Goal: Obtain resource: Obtain resource

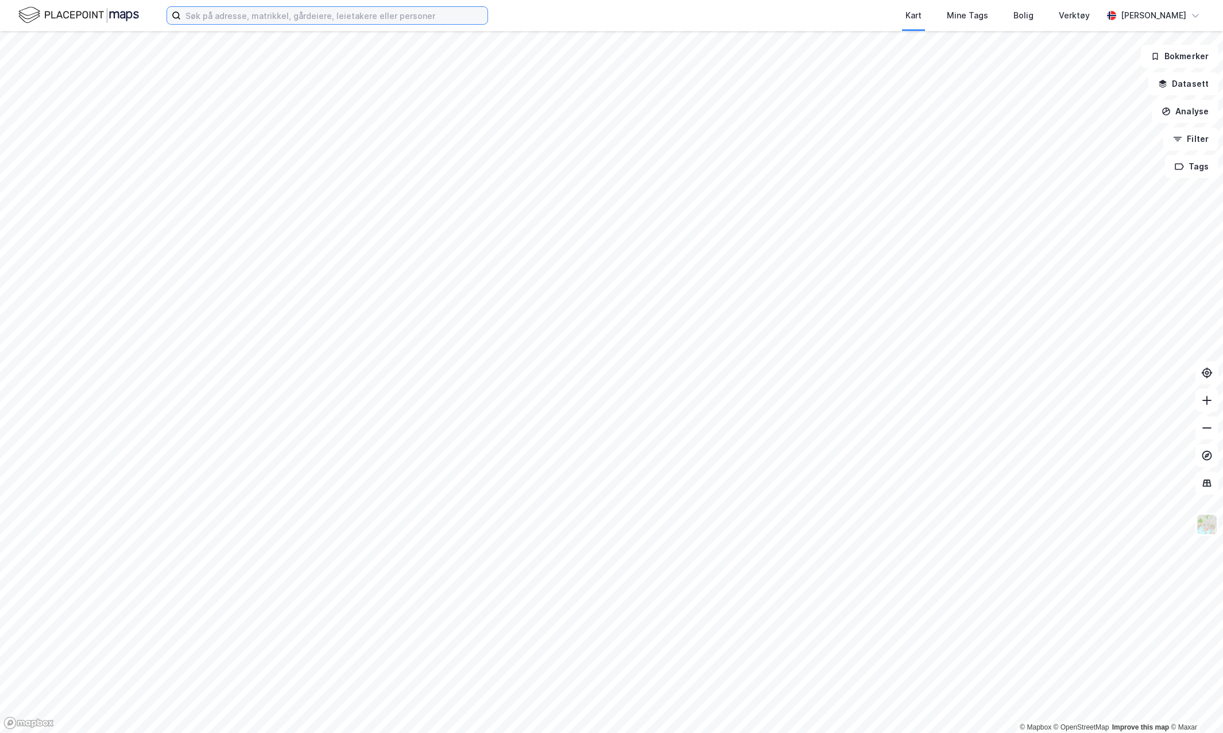
click at [334, 23] on input at bounding box center [334, 15] width 307 height 17
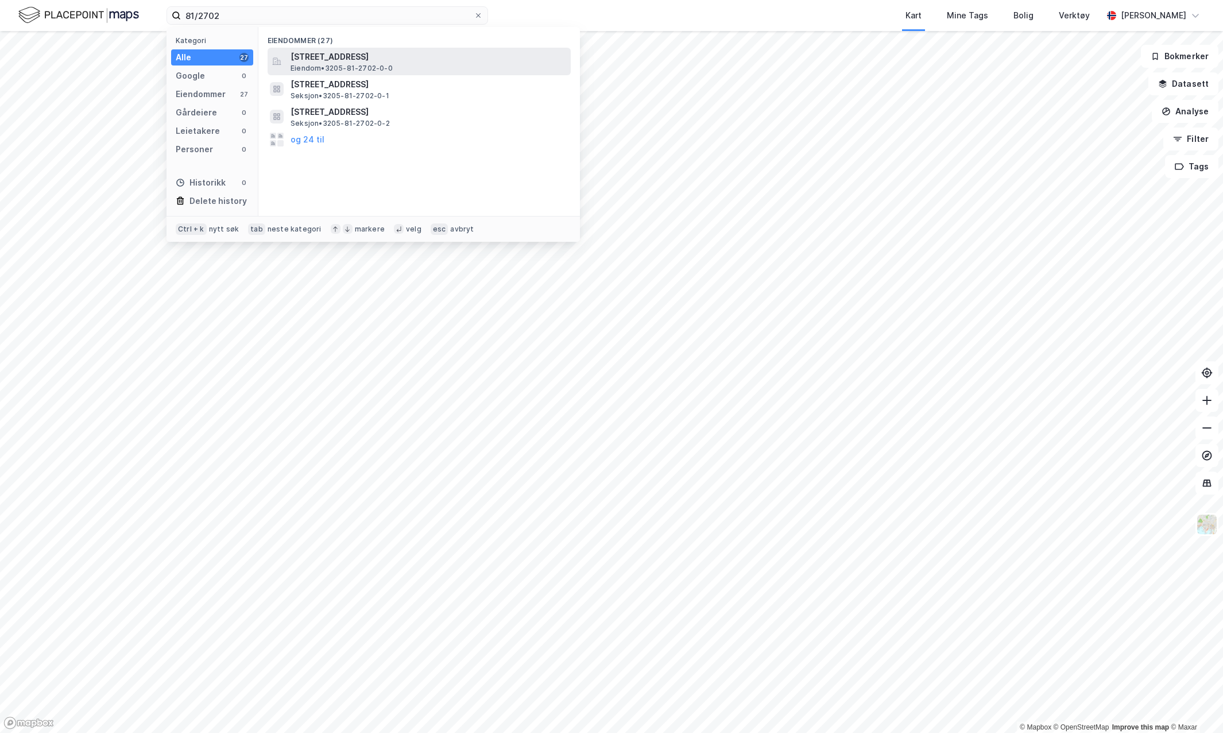
click at [483, 65] on div "[STREET_ADDRESS] Eiendom • 3205-81-2702-0-0" at bounding box center [430, 61] width 278 height 23
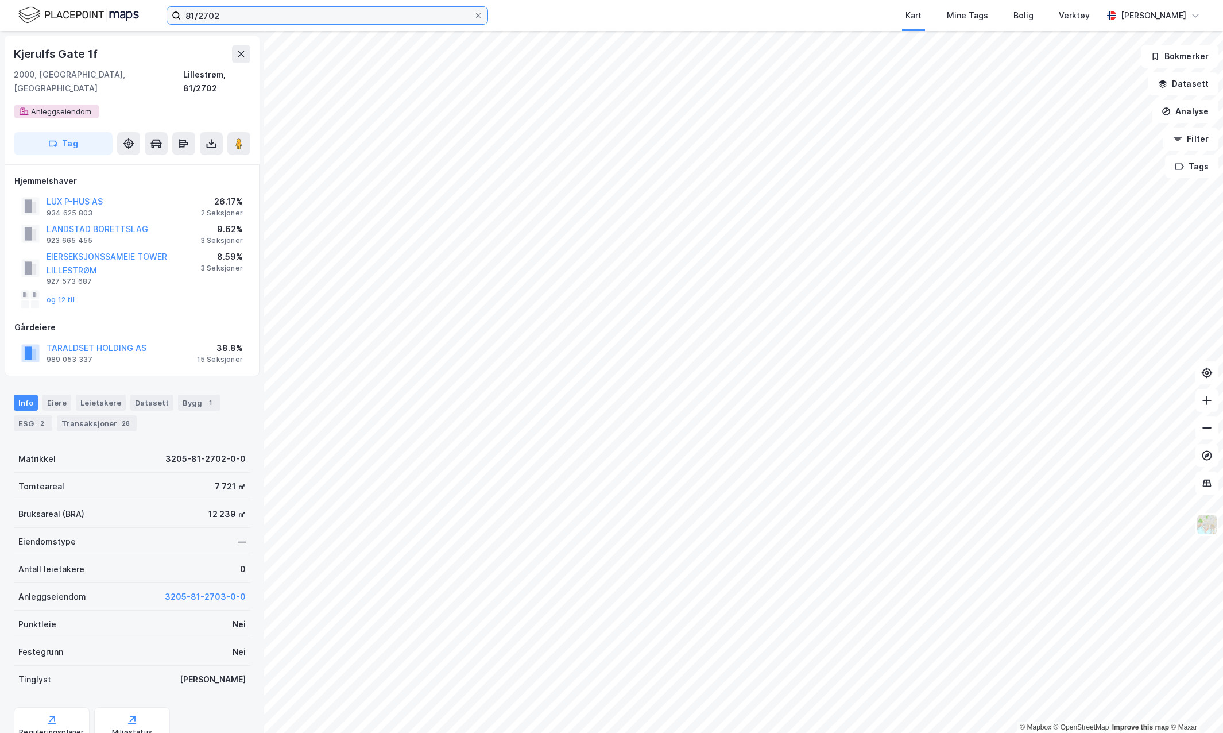
click at [261, 13] on input "81/2702" at bounding box center [327, 15] width 293 height 17
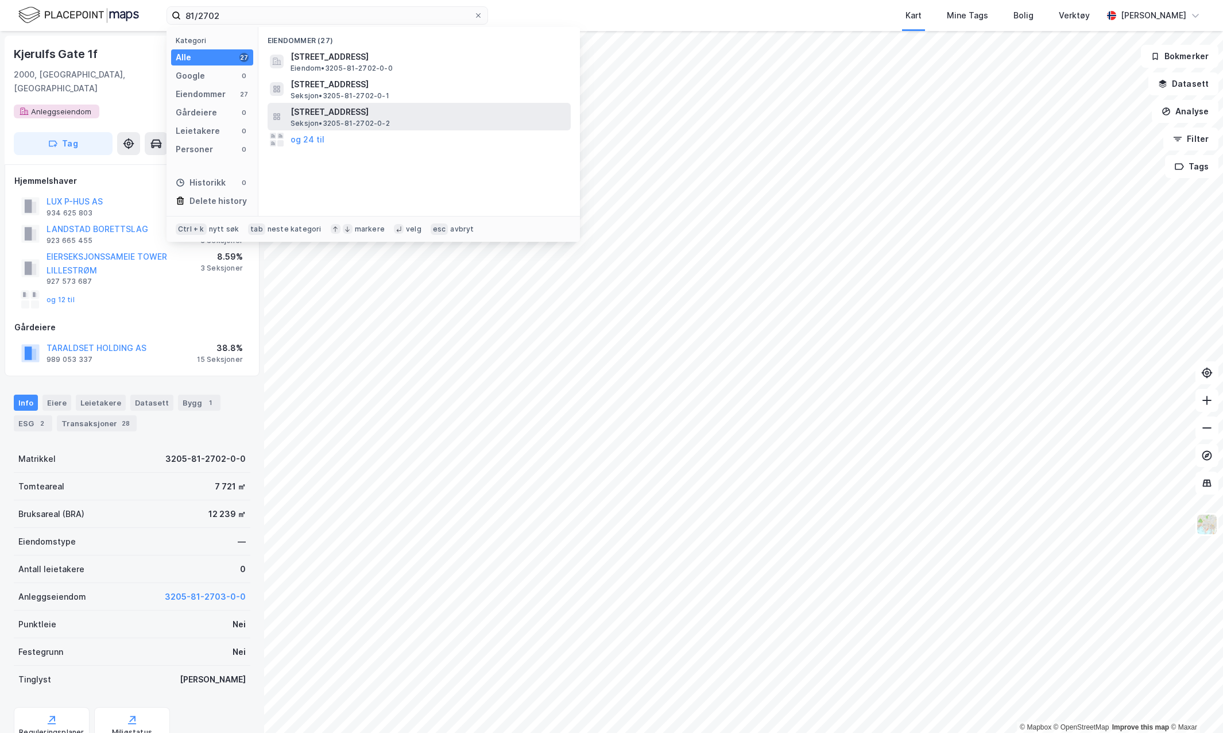
click at [409, 118] on div "[STREET_ADDRESS] • 3205-81-2702-0-2" at bounding box center [430, 116] width 278 height 23
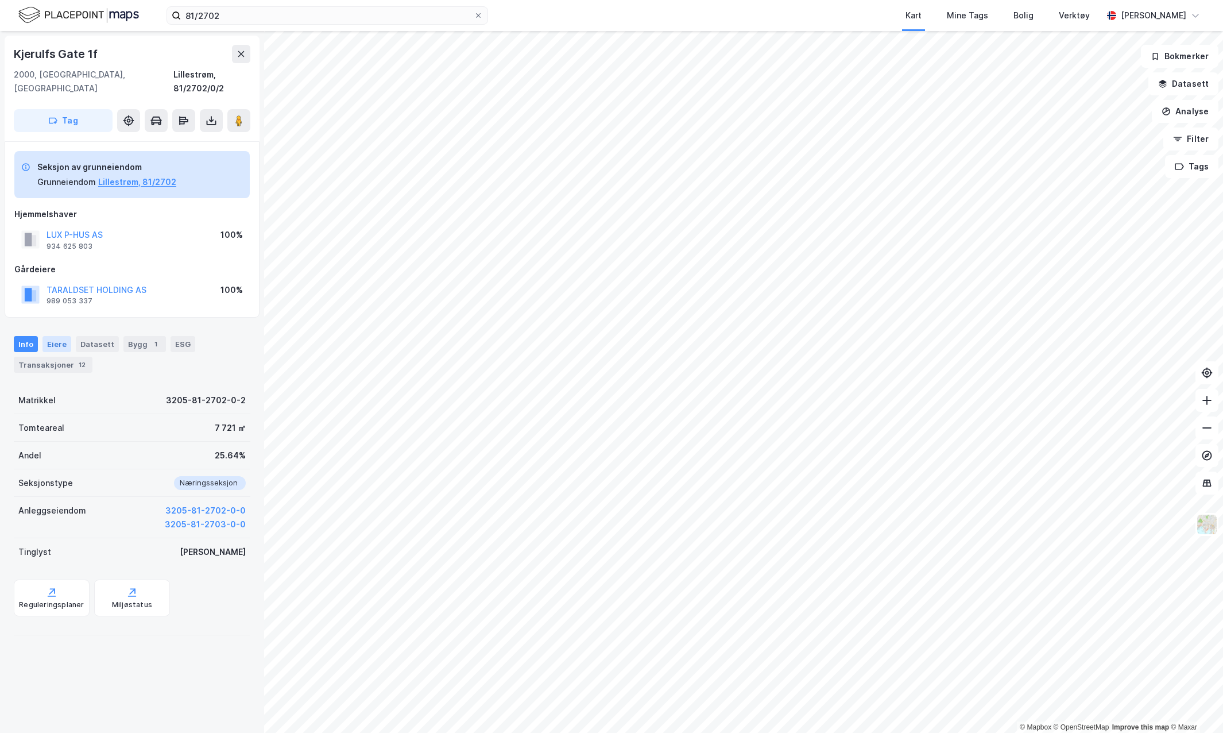
click at [60, 336] on div "Eiere" at bounding box center [56, 344] width 29 height 16
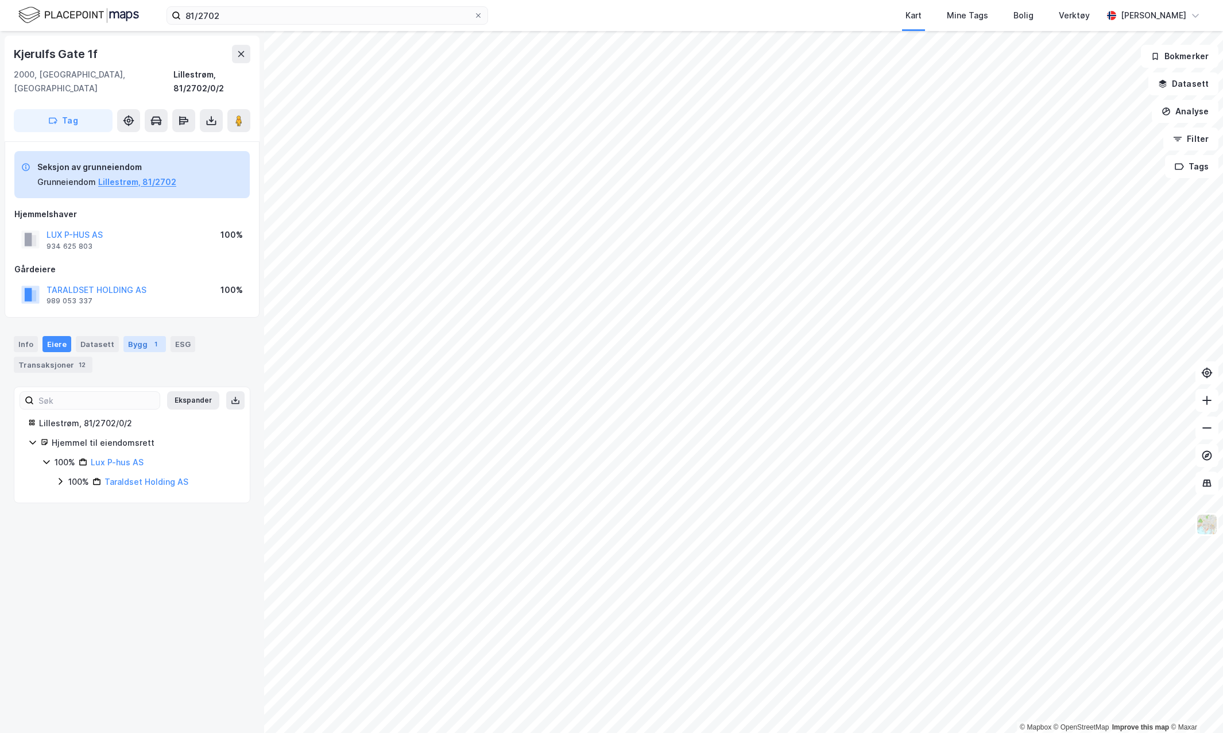
click at [133, 336] on div "Bygg 1" at bounding box center [144, 344] width 42 height 16
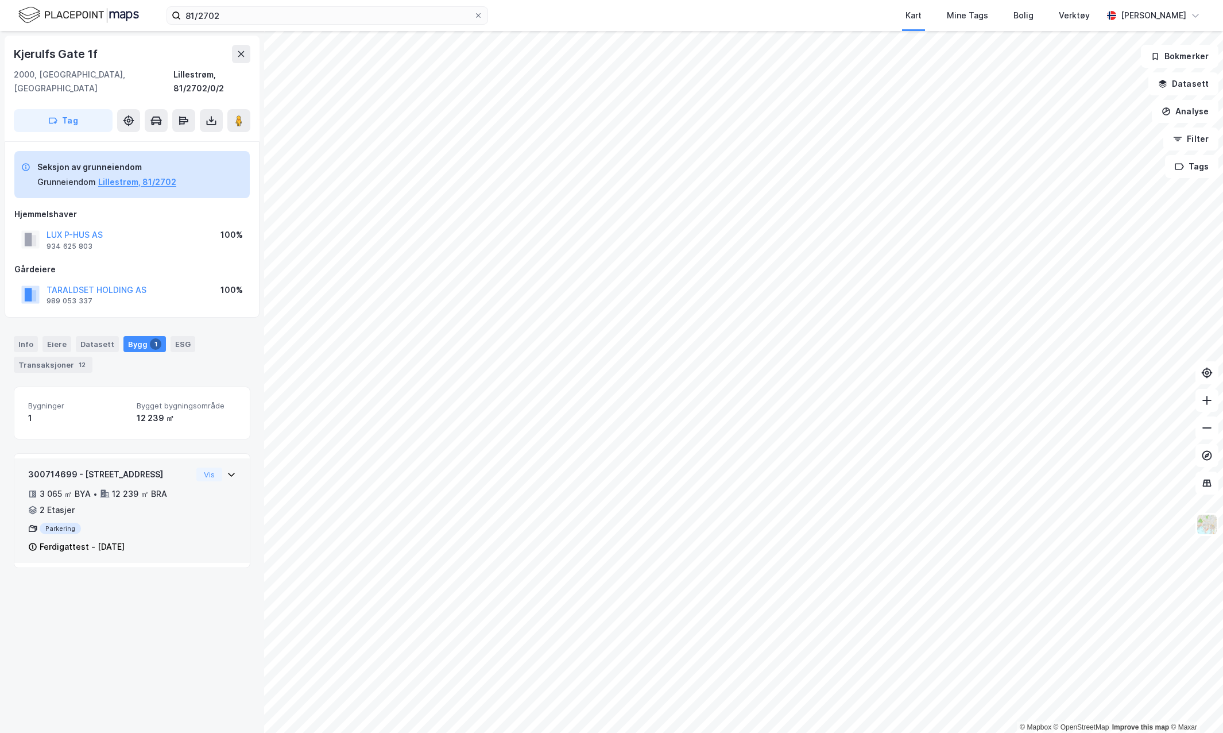
click at [227, 470] on icon at bounding box center [231, 474] width 9 height 9
click at [1215, 527] on img at bounding box center [1207, 524] width 22 height 22
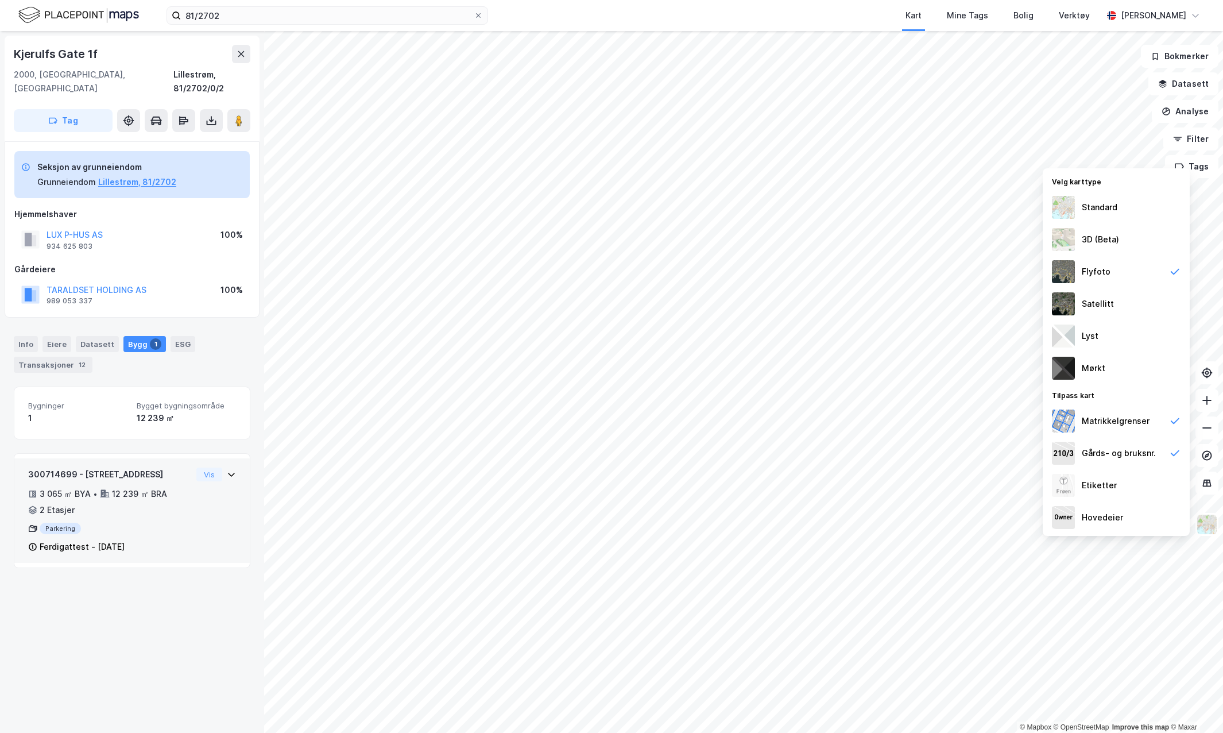
click at [1109, 215] on div "Standard" at bounding box center [1116, 207] width 147 height 32
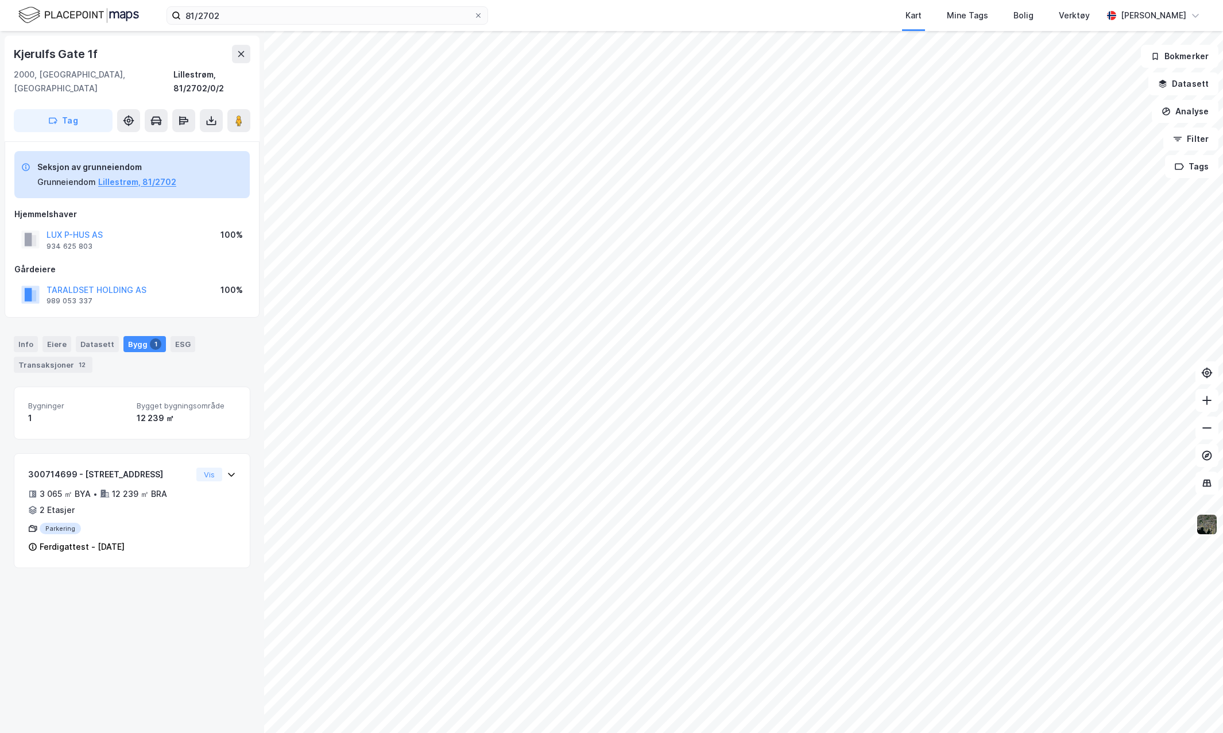
click at [1200, 523] on img at bounding box center [1207, 524] width 22 height 22
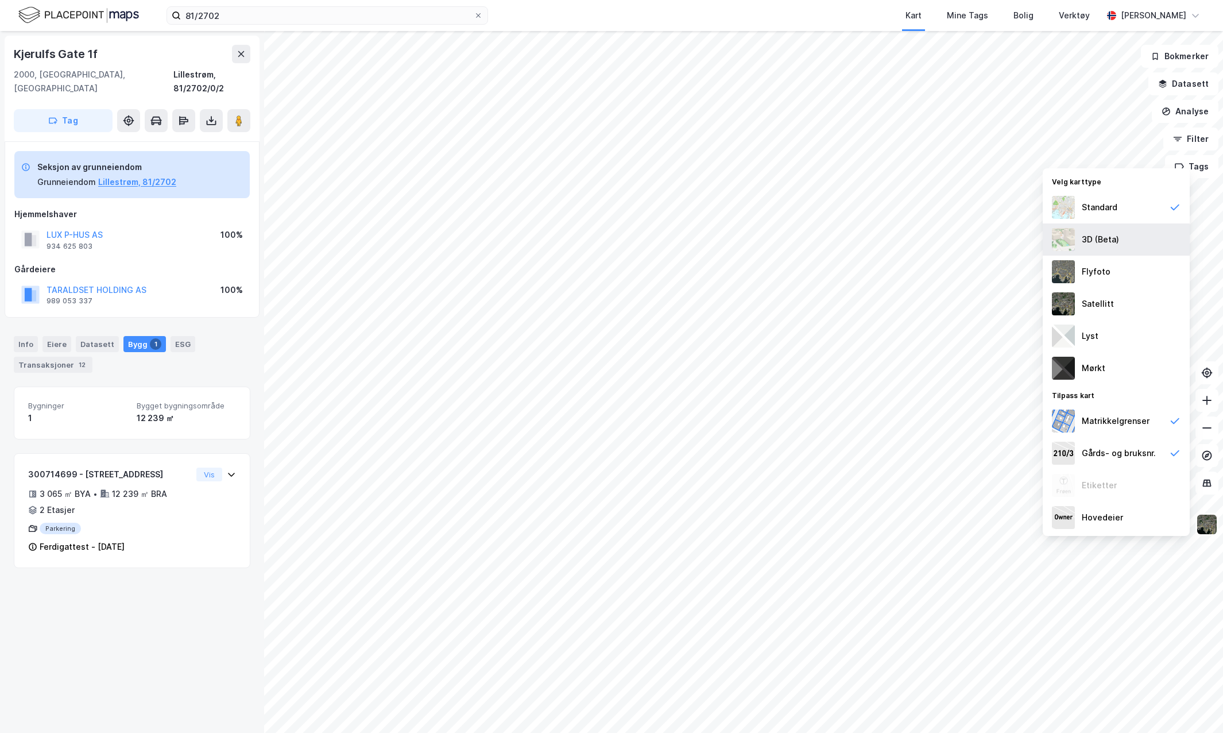
click at [1105, 241] on div "3D (Beta)" at bounding box center [1100, 240] width 37 height 14
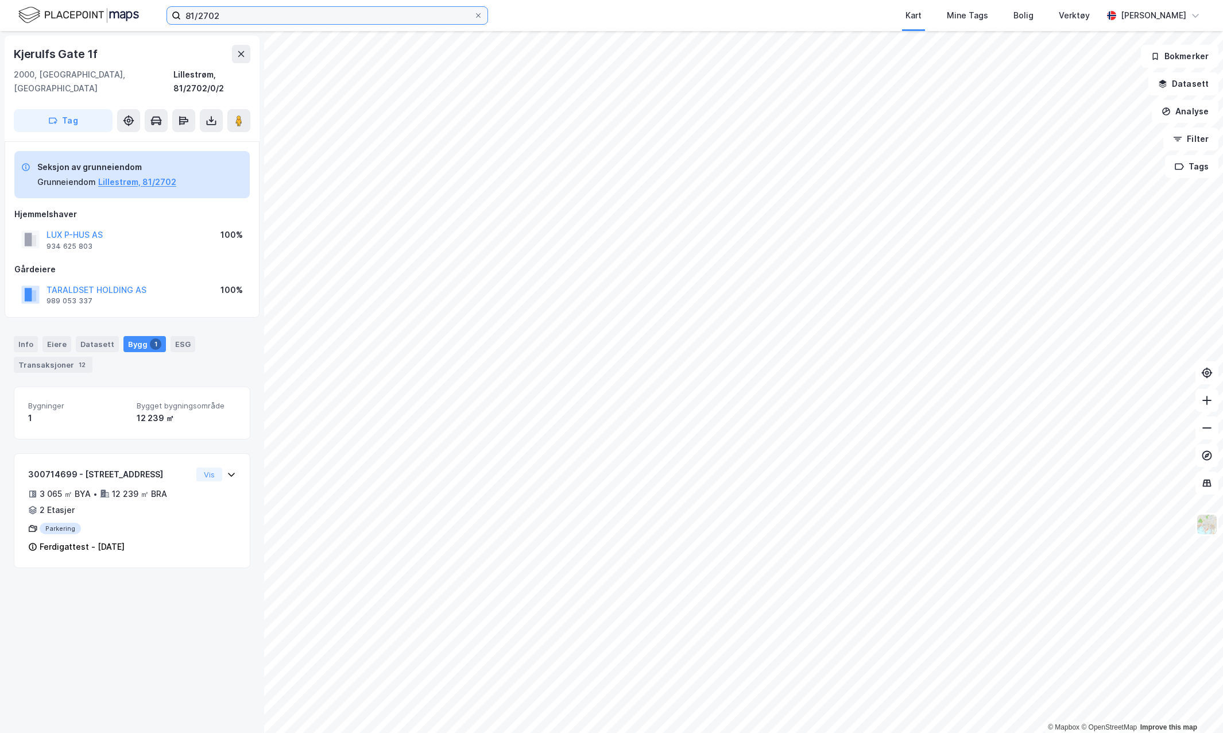
click at [253, 22] on input "81/2702" at bounding box center [327, 15] width 293 height 17
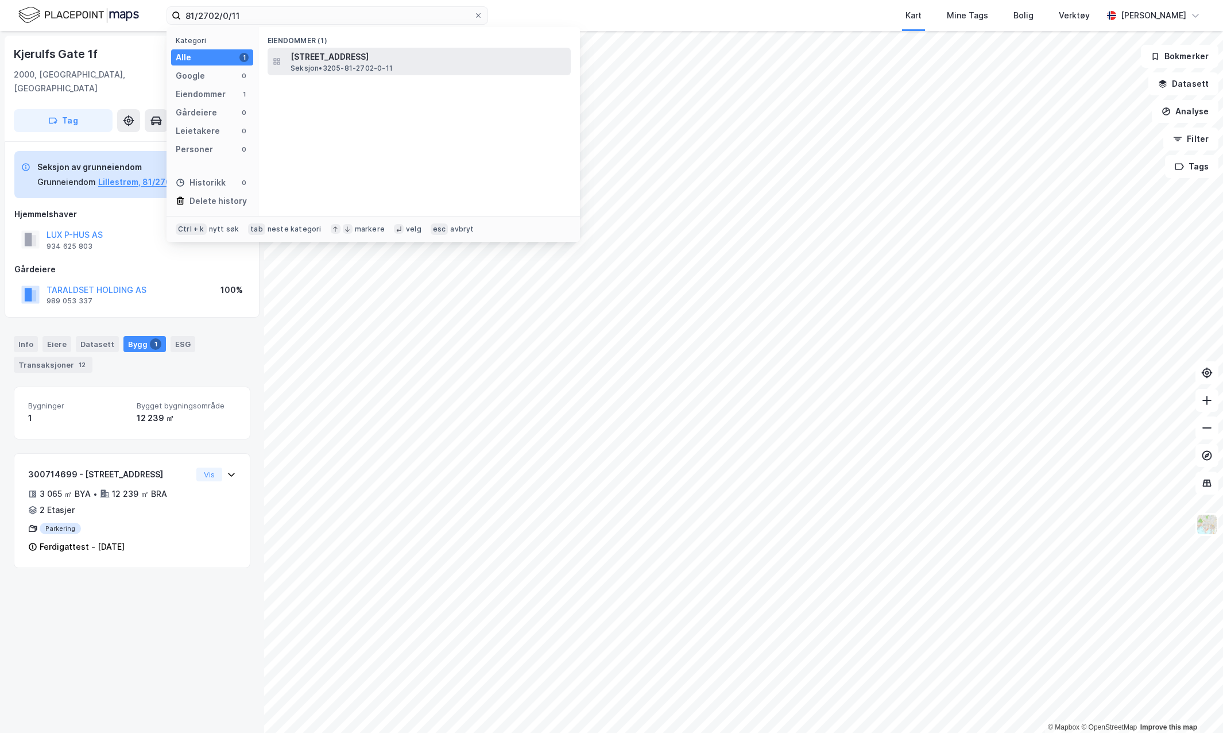
click at [375, 56] on span "[STREET_ADDRESS]" at bounding box center [429, 57] width 276 height 14
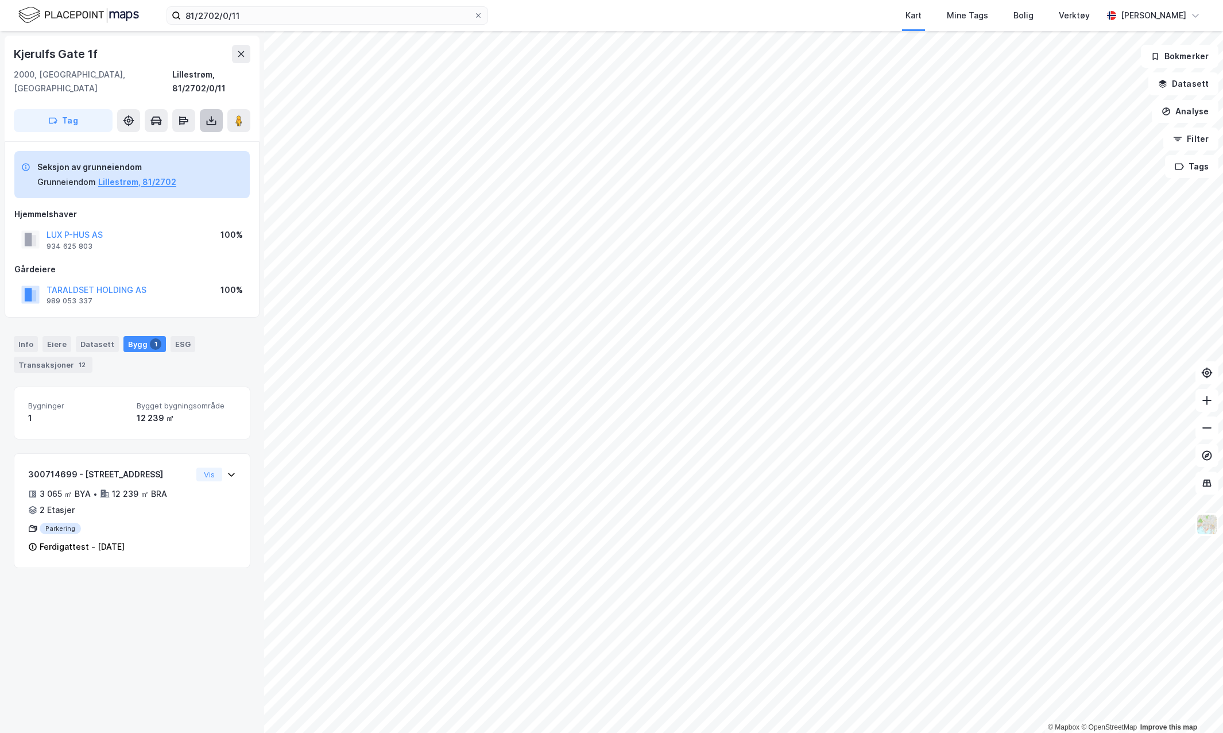
click at [208, 115] on icon at bounding box center [211, 120] width 11 height 11
click at [198, 134] on div "Last ned grunnbok" at bounding box center [161, 143] width 122 height 18
click at [255, 16] on input "81/2702/0/11" at bounding box center [327, 15] width 293 height 17
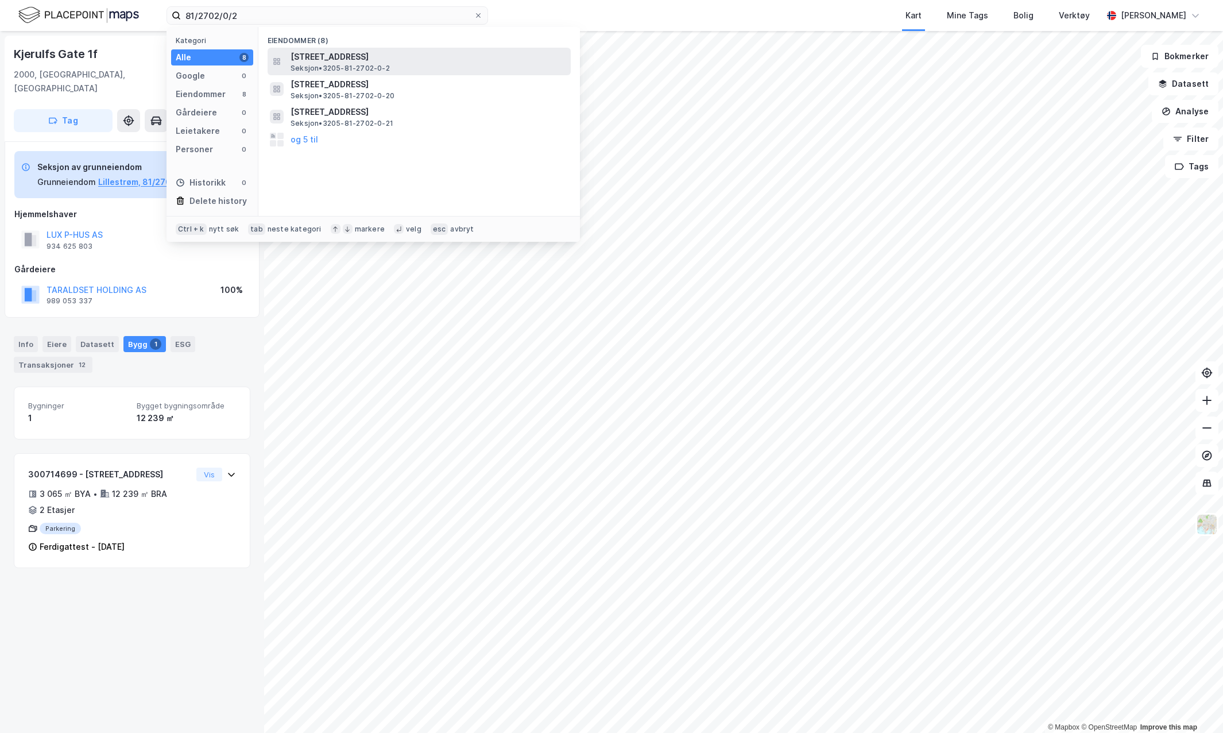
click at [400, 67] on div "[STREET_ADDRESS] • 3205-81-2702-0-2" at bounding box center [430, 61] width 278 height 23
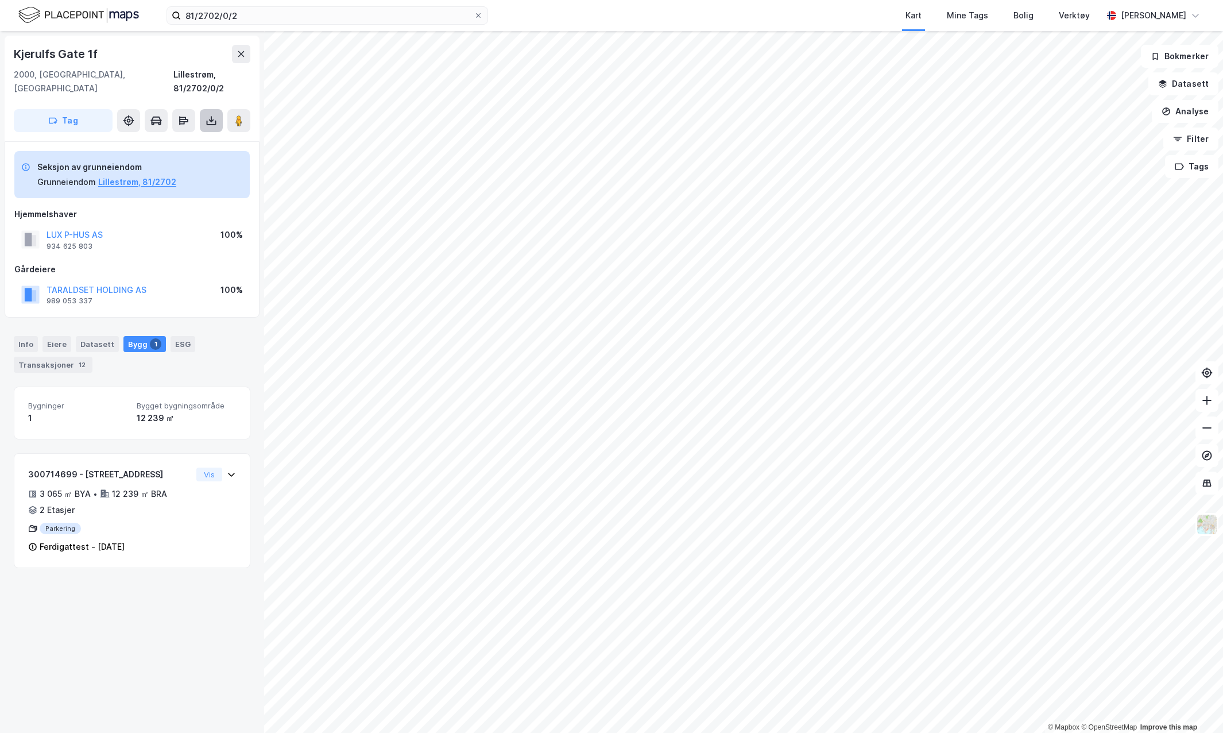
click at [212, 115] on icon at bounding box center [211, 120] width 11 height 11
click at [199, 134] on div "Last ned grunnbok" at bounding box center [161, 143] width 122 height 18
click at [174, 157] on div "Last ned matrikkelrapport" at bounding box center [168, 161] width 95 height 9
click at [270, 12] on input "81/2702/0/2" at bounding box center [327, 15] width 293 height 17
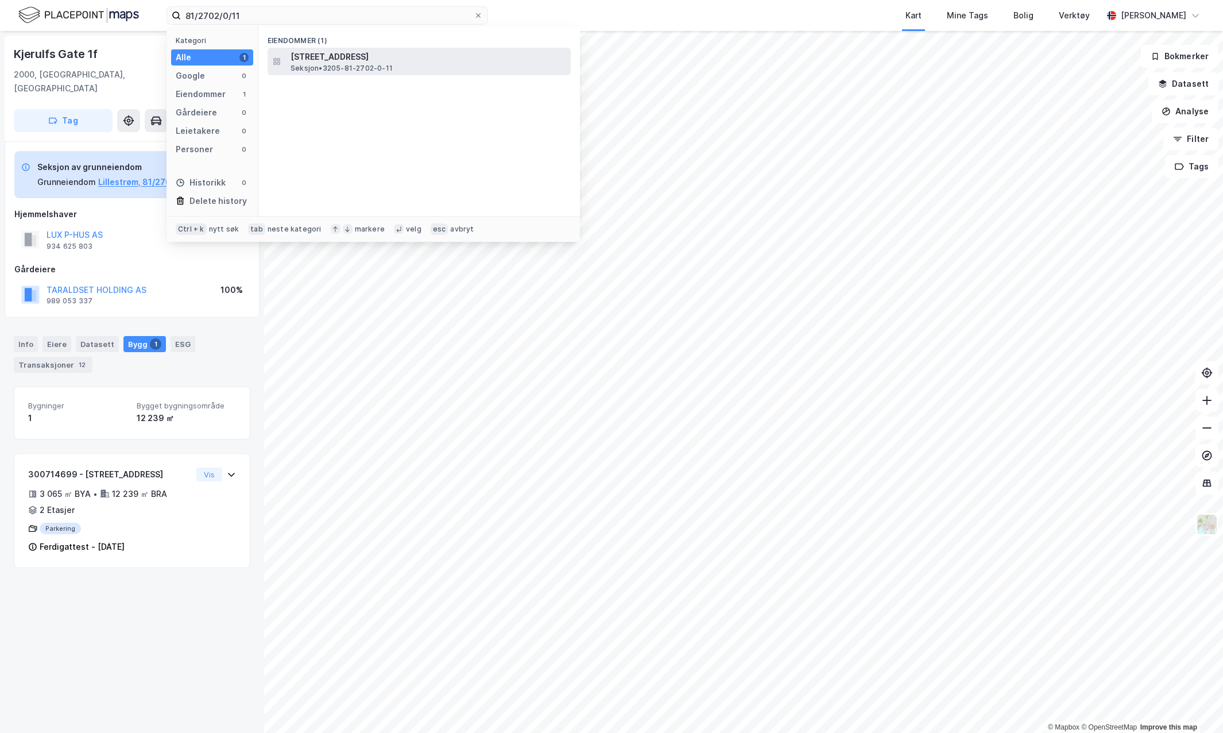
click at [424, 54] on span "[STREET_ADDRESS]" at bounding box center [429, 57] width 276 height 14
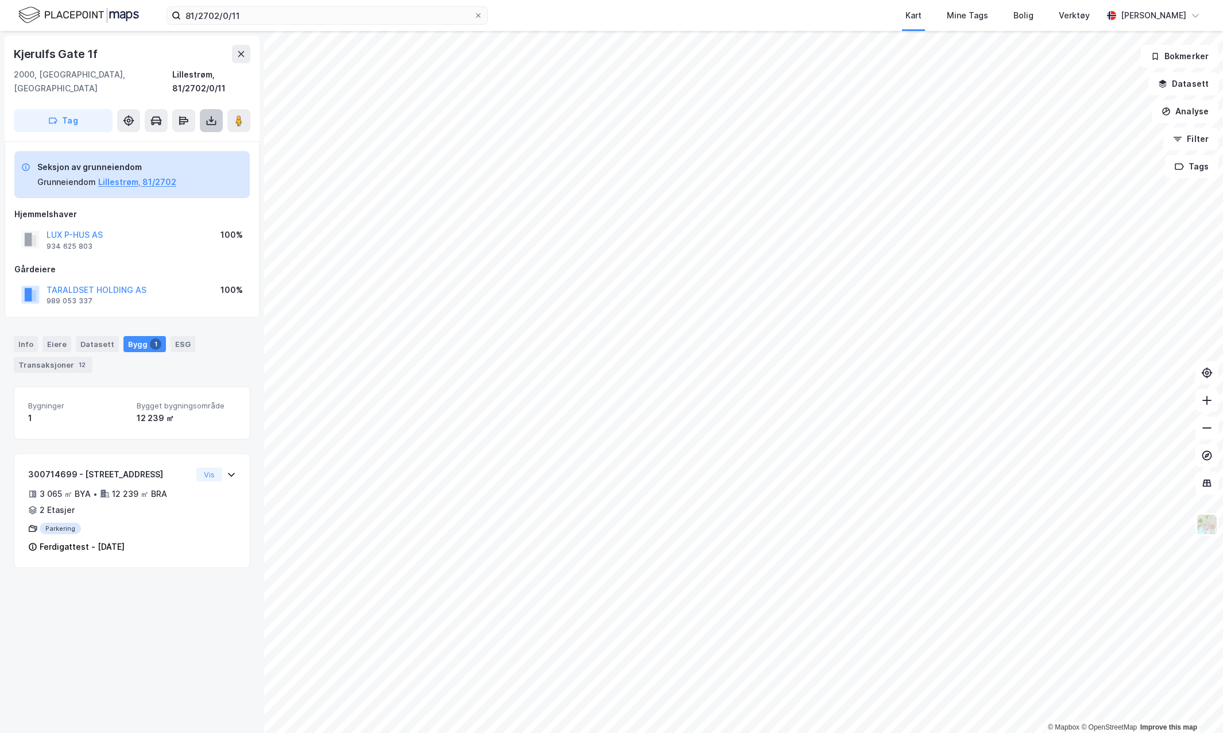
click at [206, 115] on icon at bounding box center [211, 120] width 11 height 11
click at [186, 157] on div "Last ned matrikkelrapport" at bounding box center [168, 161] width 95 height 9
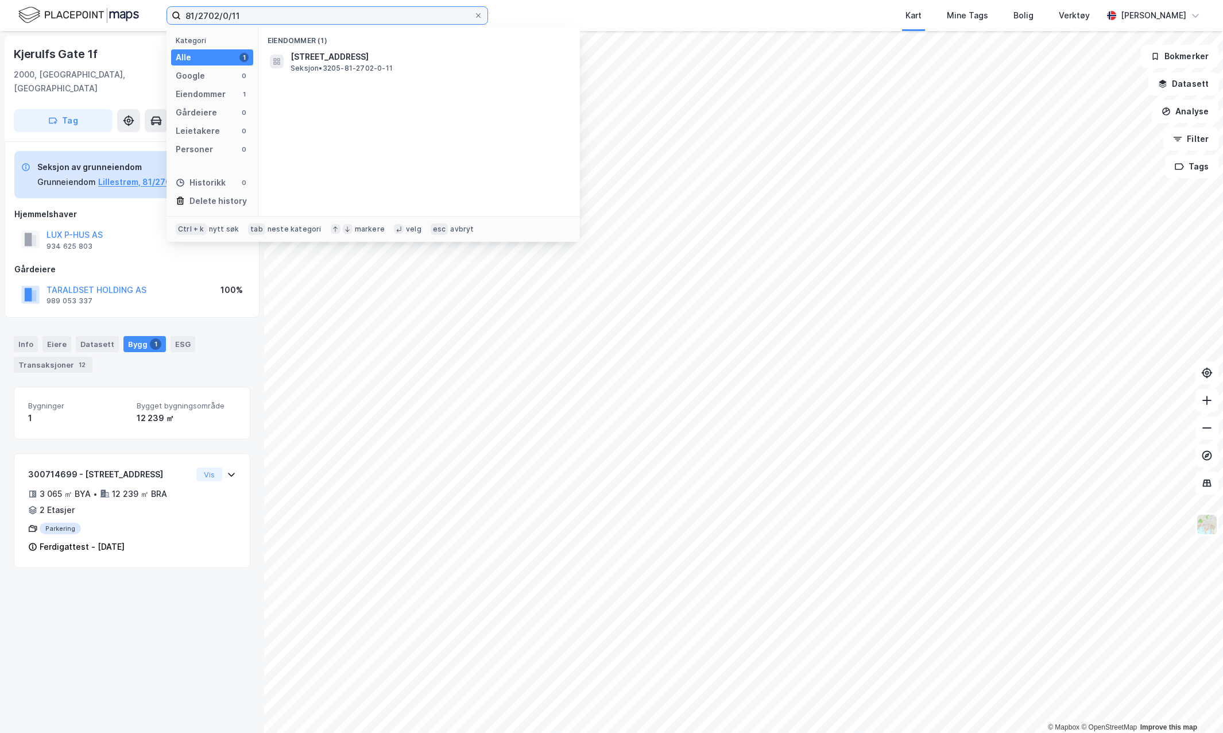
click at [265, 20] on input "81/2702/0/11" at bounding box center [327, 15] width 293 height 17
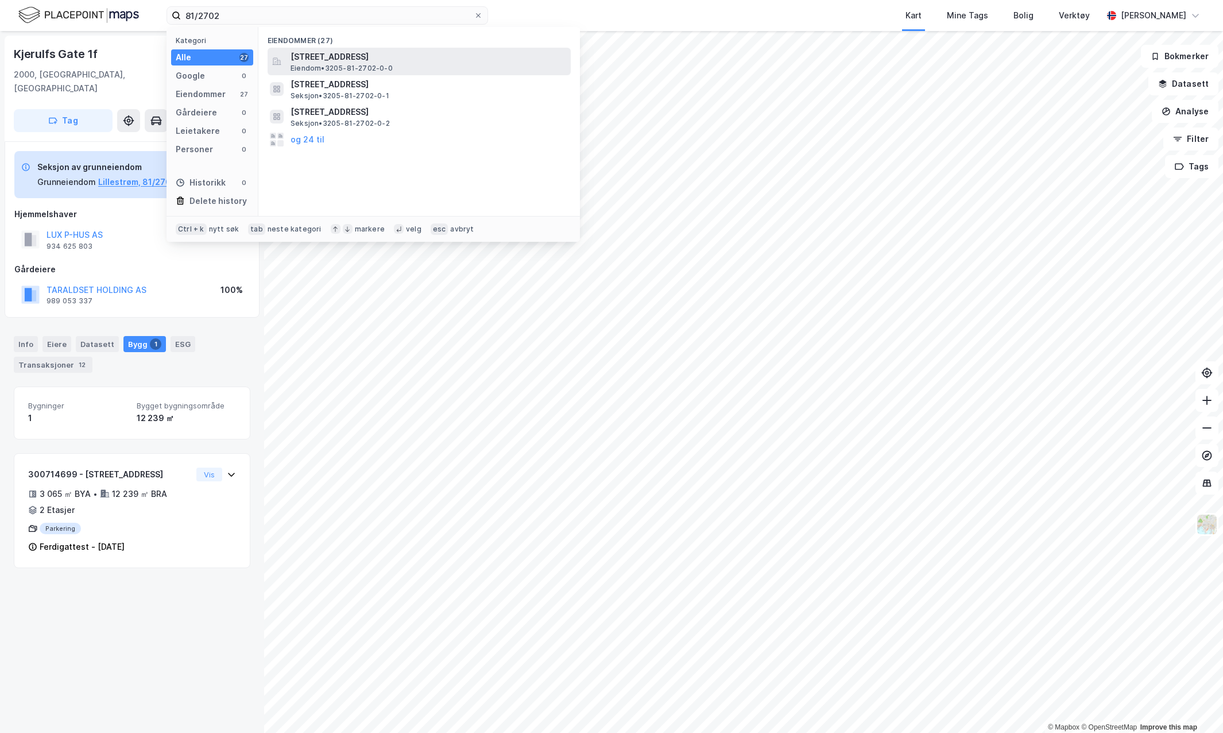
click at [388, 54] on span "[STREET_ADDRESS]" at bounding box center [429, 57] width 276 height 14
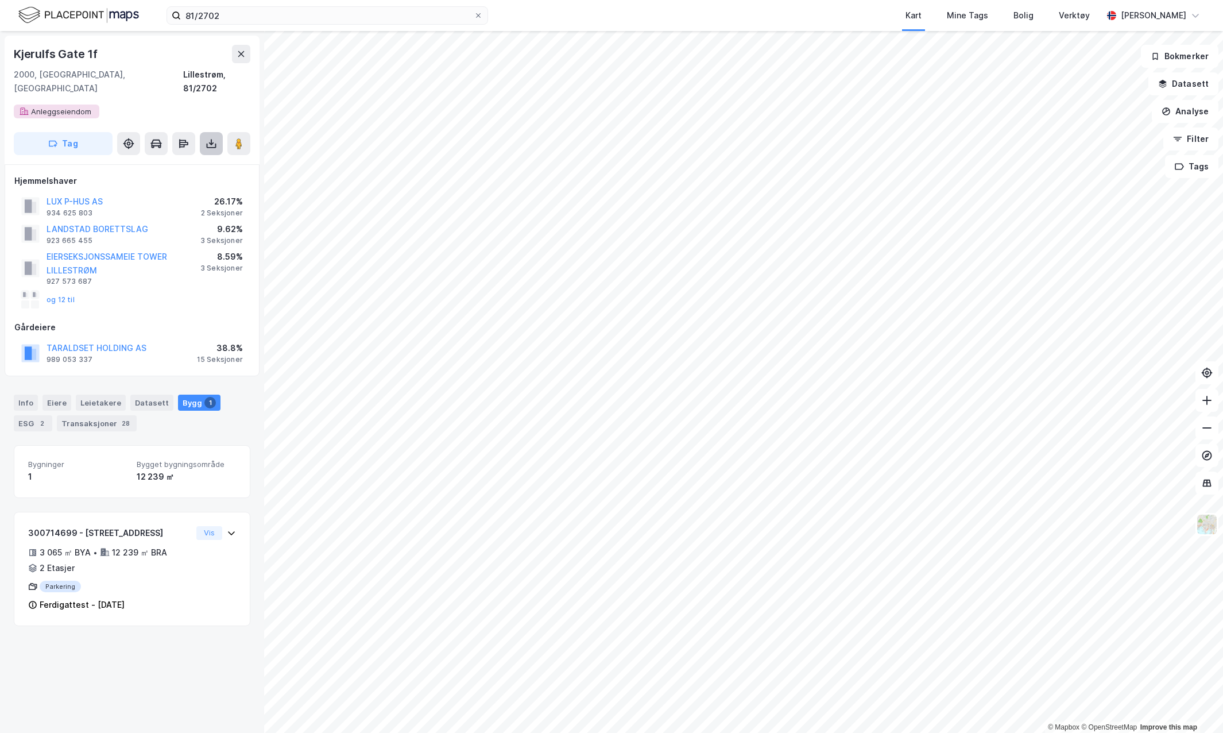
click at [213, 138] on icon at bounding box center [211, 143] width 11 height 11
click at [171, 162] on div "Last ned grunnbok" at bounding box center [154, 166] width 67 height 9
click at [227, 208] on div "2 Seksjoner" at bounding box center [222, 212] width 42 height 9
click at [0, 0] on button "og 12 til" at bounding box center [0, 0] width 0 height 0
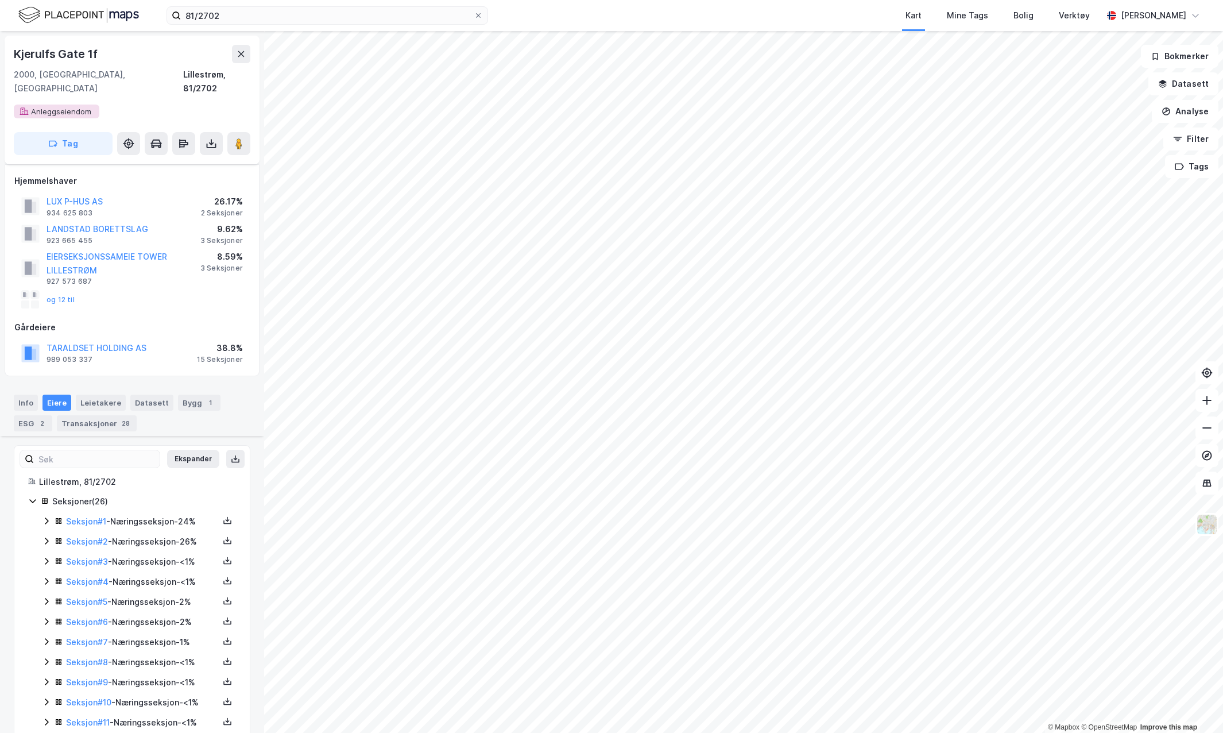
scroll to position [222, 0]
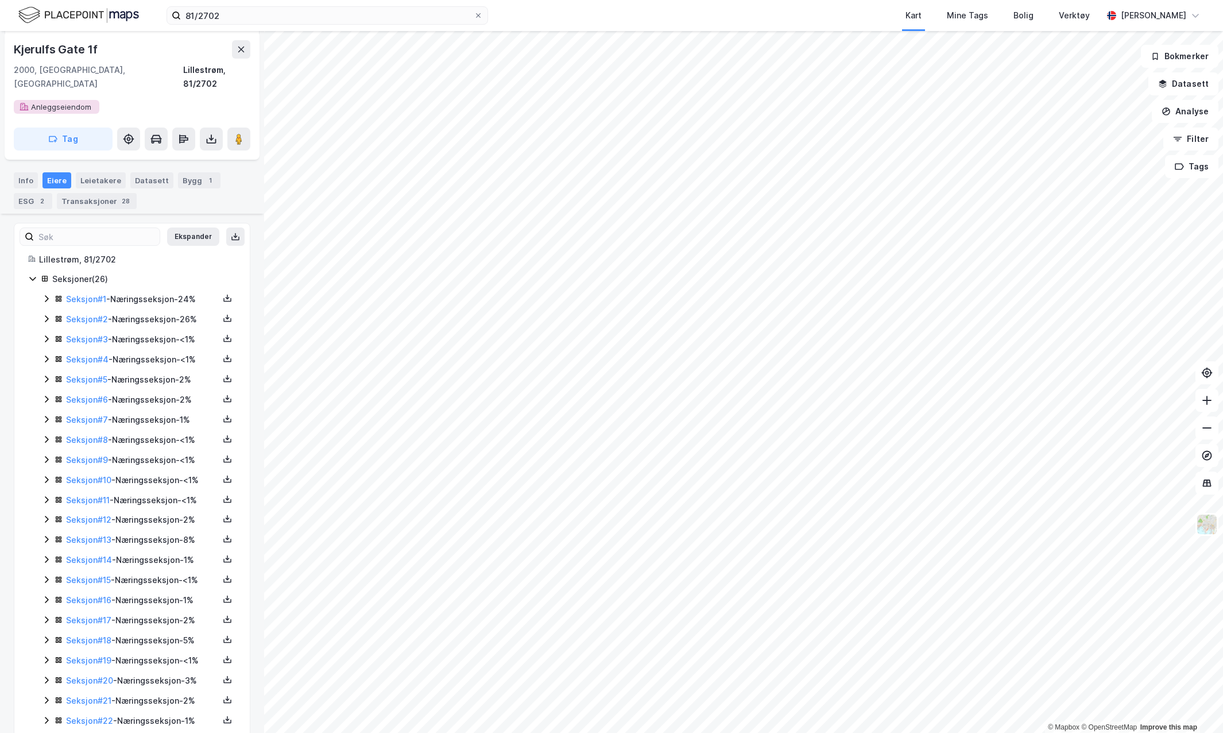
click at [32, 277] on icon at bounding box center [32, 279] width 6 height 4
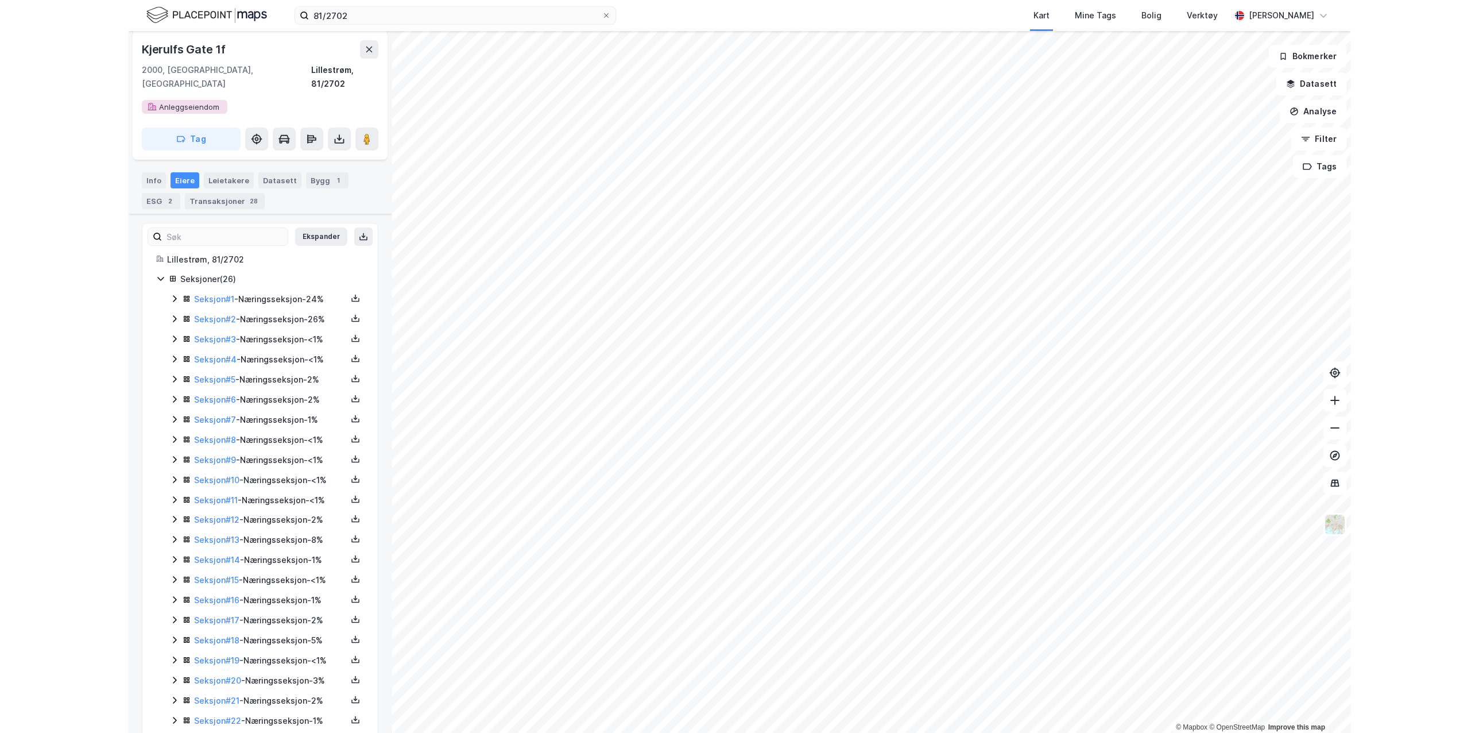
scroll to position [0, 0]
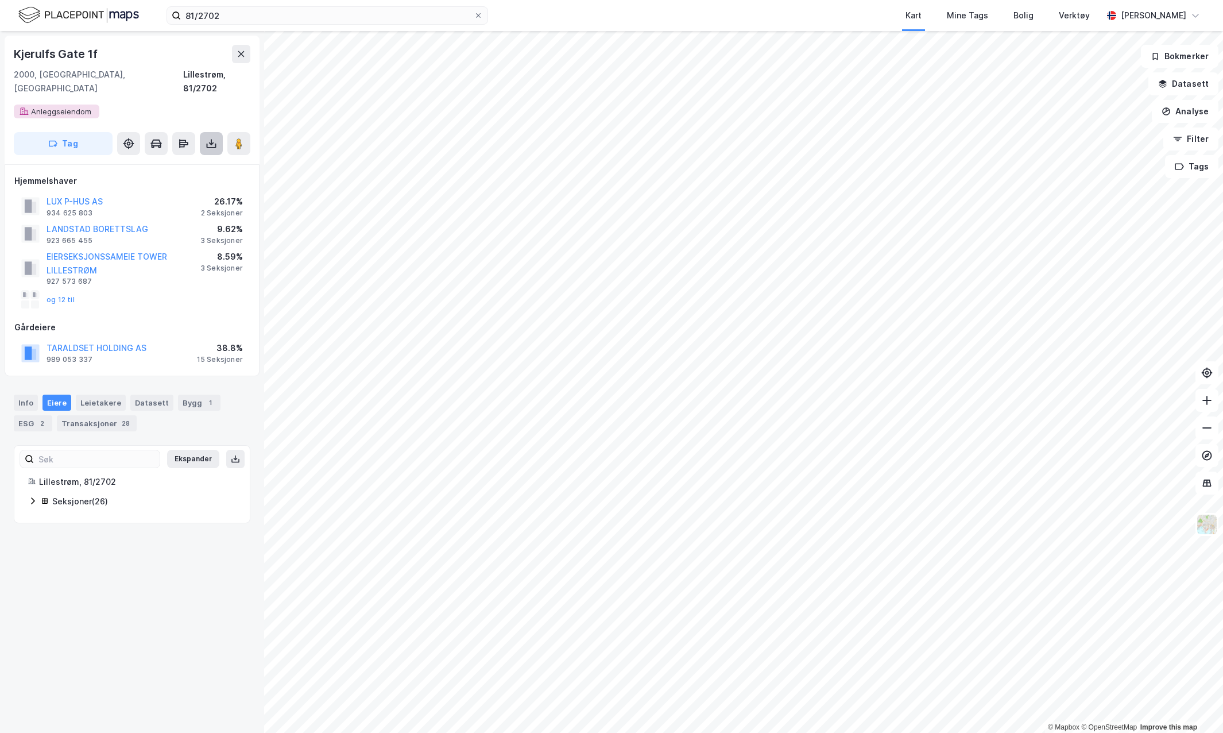
click at [211, 139] on icon at bounding box center [211, 142] width 1 height 6
click at [181, 180] on div "Last ned matrikkelrapport" at bounding box center [168, 184] width 95 height 9
click at [868, 13] on div "Kart Mine Tags Bolig Verktøy" at bounding box center [822, 15] width 559 height 31
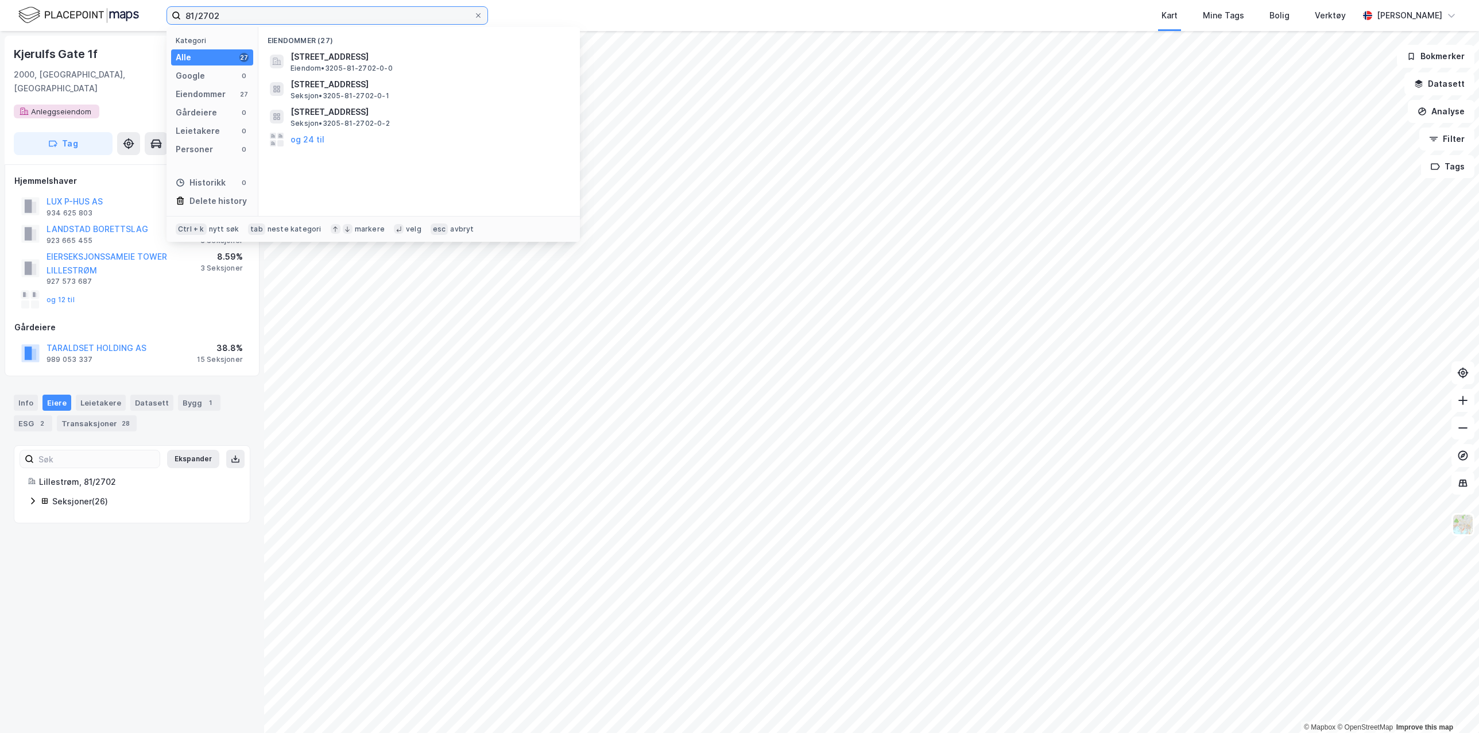
drag, startPoint x: 361, startPoint y: 17, endPoint x: 137, endPoint y: 13, distance: 223.4
click at [137, 13] on div "81/2702 Kategori Alle 27 Google 0 Eiendommer 27 Gårdeiere 0 Leietakere 0 Person…" at bounding box center [739, 15] width 1479 height 31
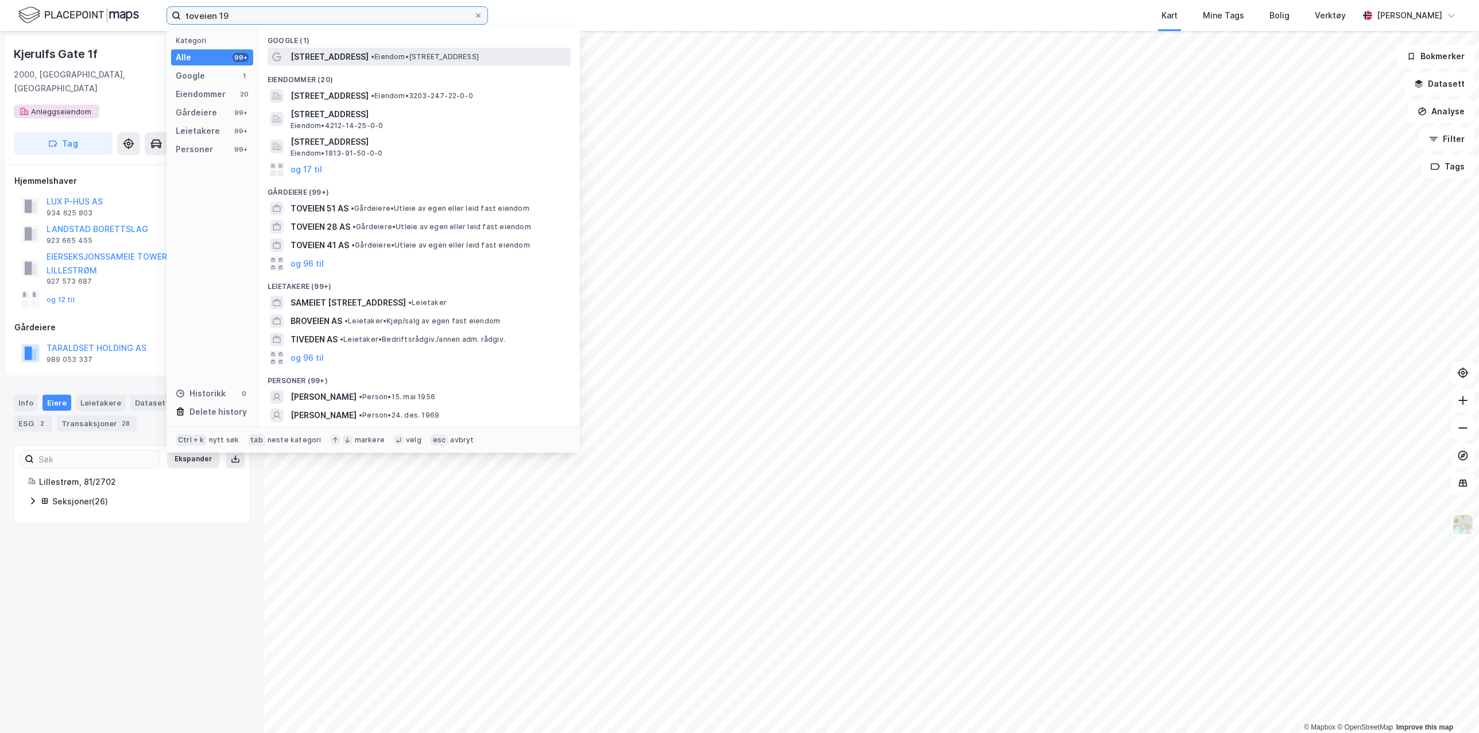
type input "toveien 19"
click at [463, 51] on div "[STREET_ADDRESS] • Eiendom • [STREET_ADDRESS]" at bounding box center [430, 57] width 278 height 14
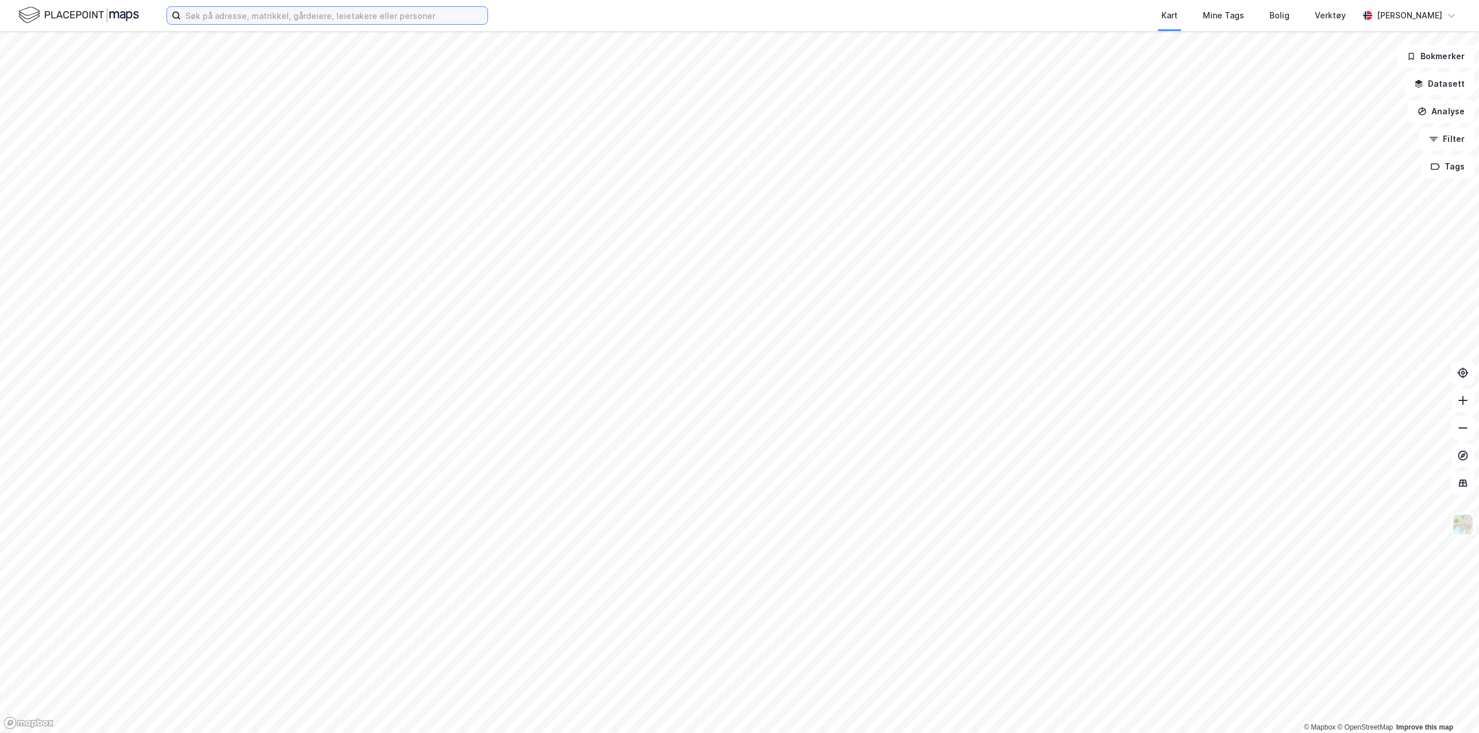
click at [389, 17] on input at bounding box center [334, 15] width 307 height 17
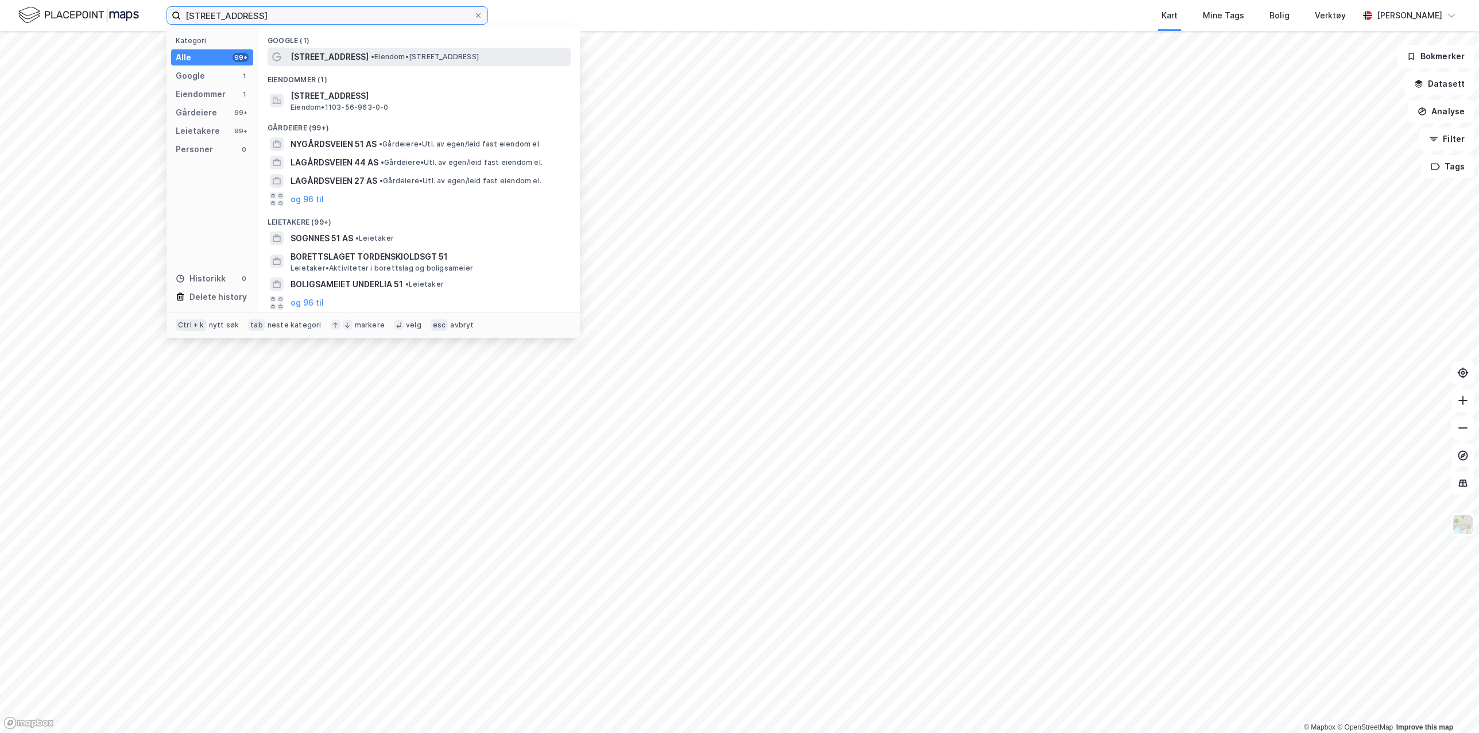
type input "[STREET_ADDRESS]"
click at [478, 59] on span "• Eiendom • Lagårdsveien 51, 4010 Stavanger" at bounding box center [425, 56] width 108 height 9
